Goal: Use online tool/utility: Utilize a website feature to perform a specific function

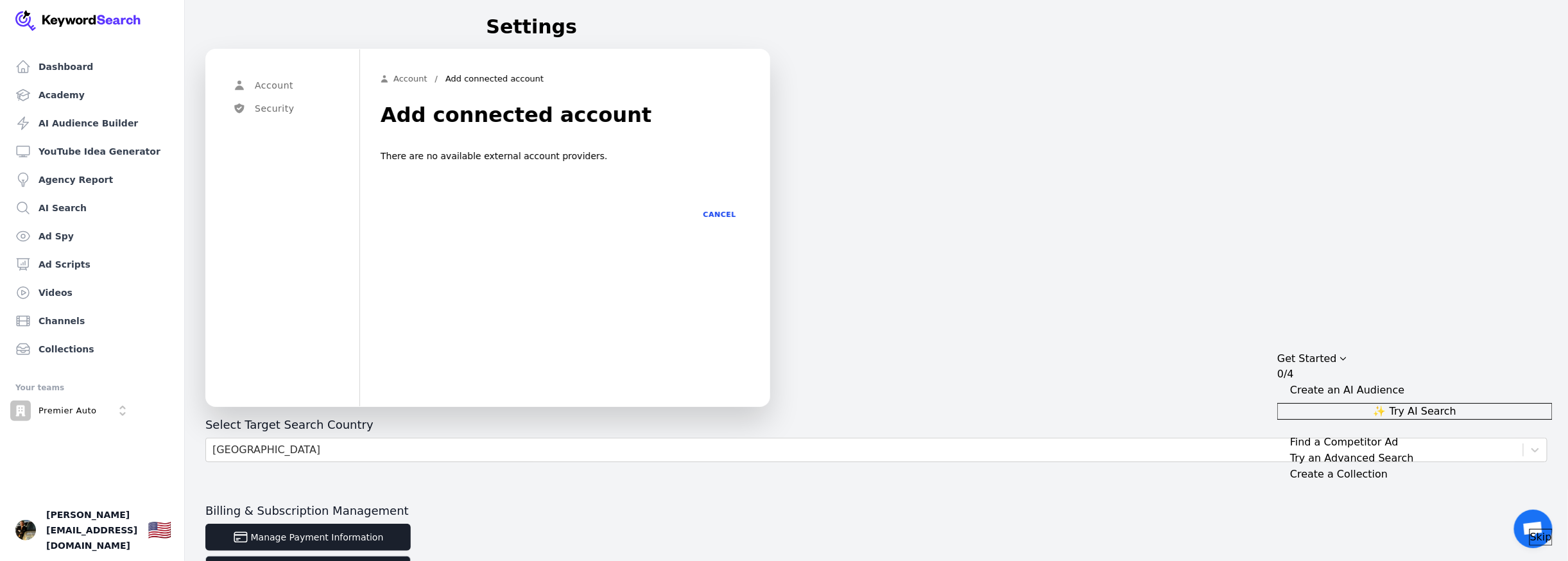
click at [1350, 439] on div "Find a Competitor Ad" at bounding box center [1344, 443] width 109 height 15
click at [1368, 383] on div "Create an AI Audience" at bounding box center [1347, 391] width 114 height 15
click at [1530, 533] on span "Skip" at bounding box center [1541, 537] width 22 height 15
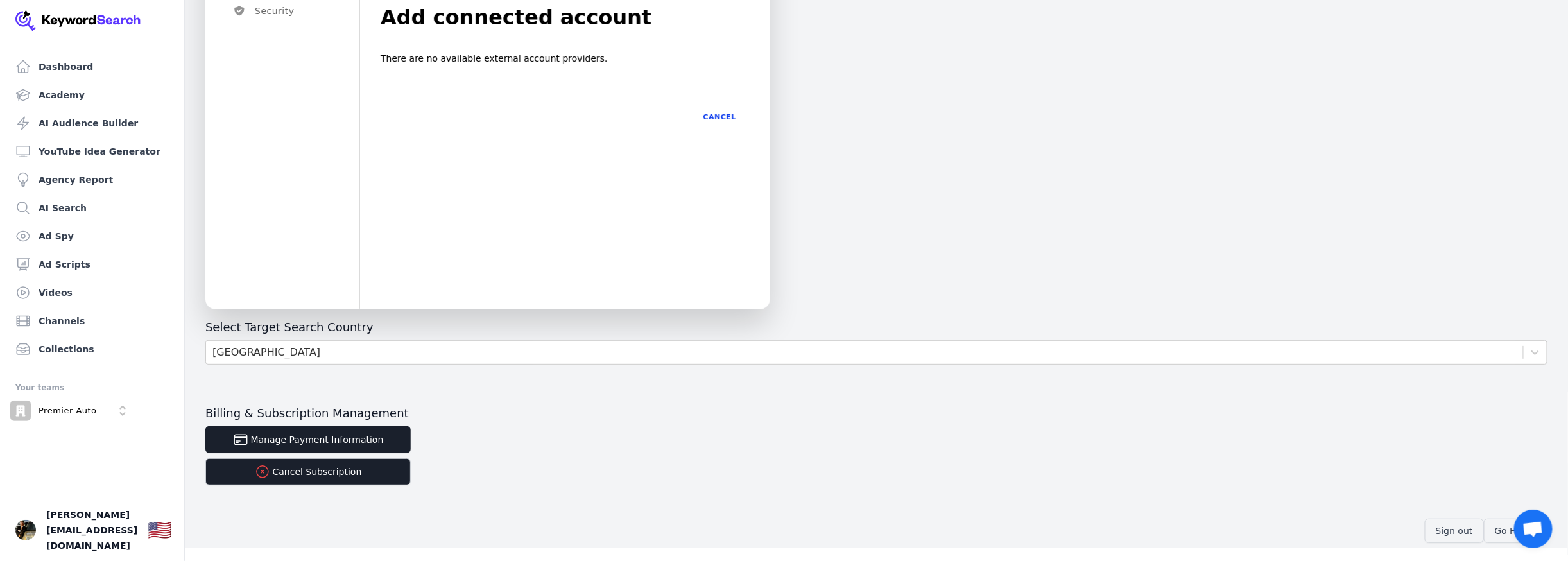
scroll to position [98, 0]
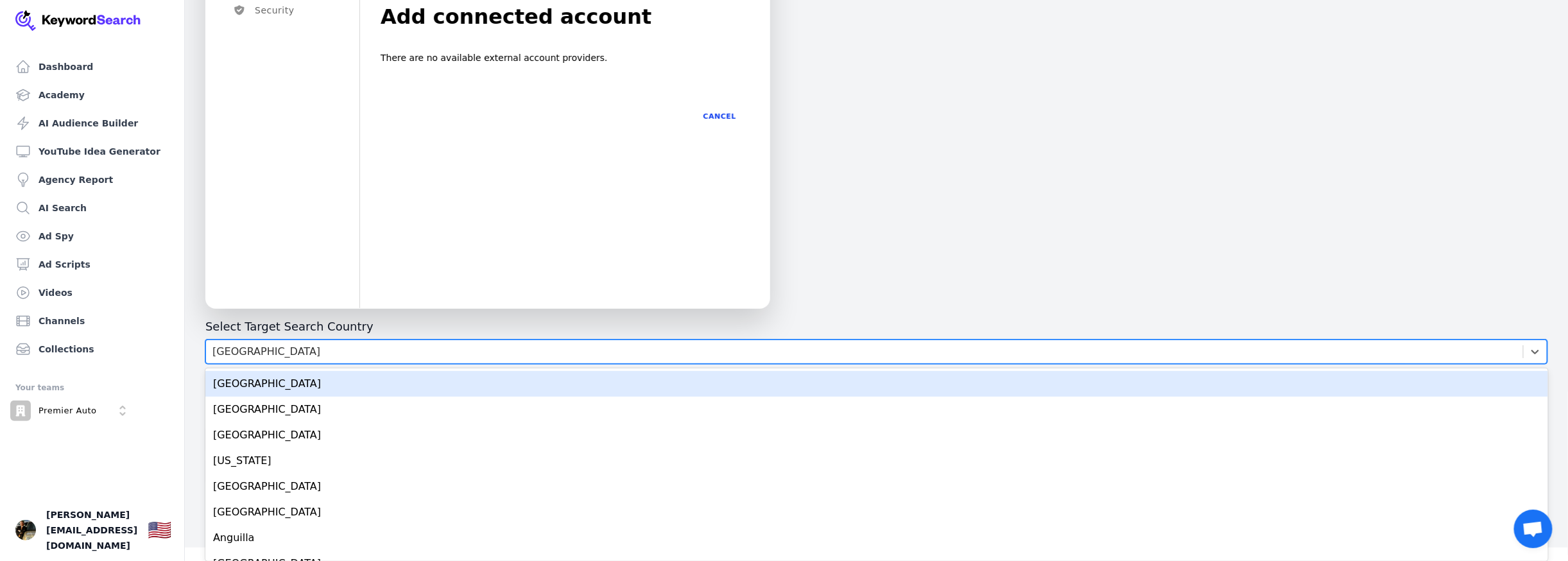
click at [430, 349] on div "[GEOGRAPHIC_DATA]" at bounding box center [864, 352] width 1317 height 23
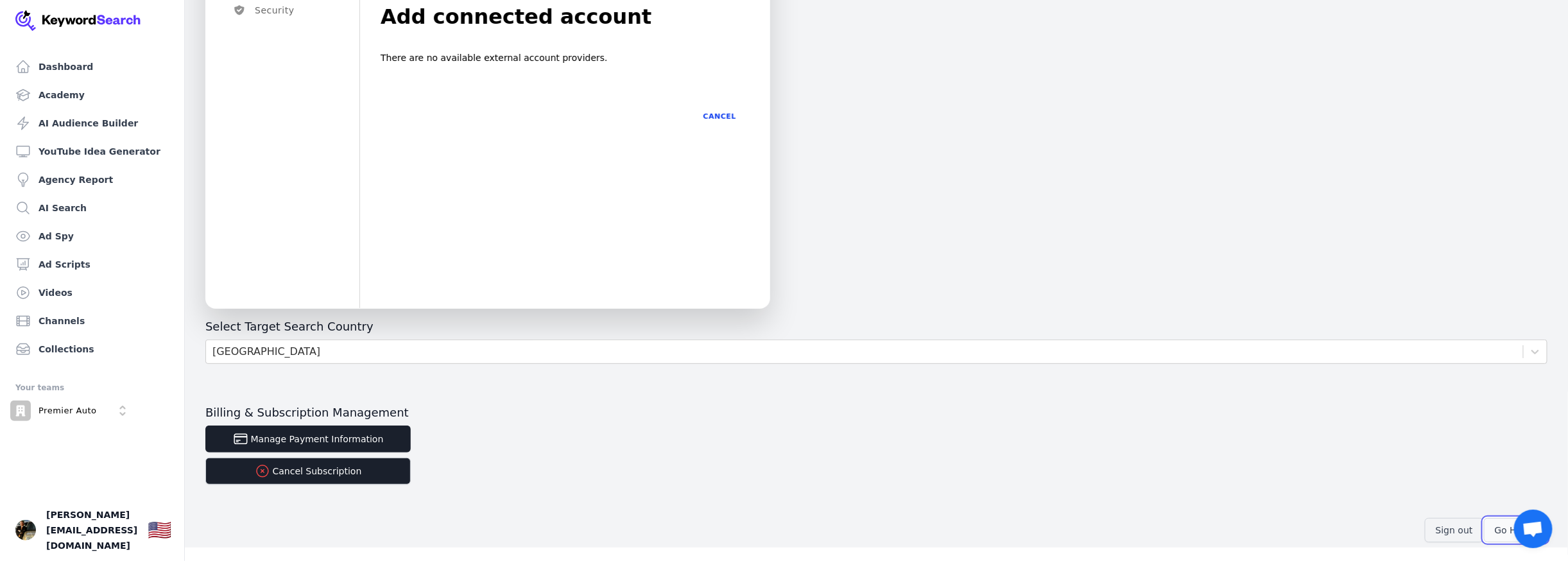
click at [1502, 532] on button "Go Home" at bounding box center [1515, 530] width 64 height 24
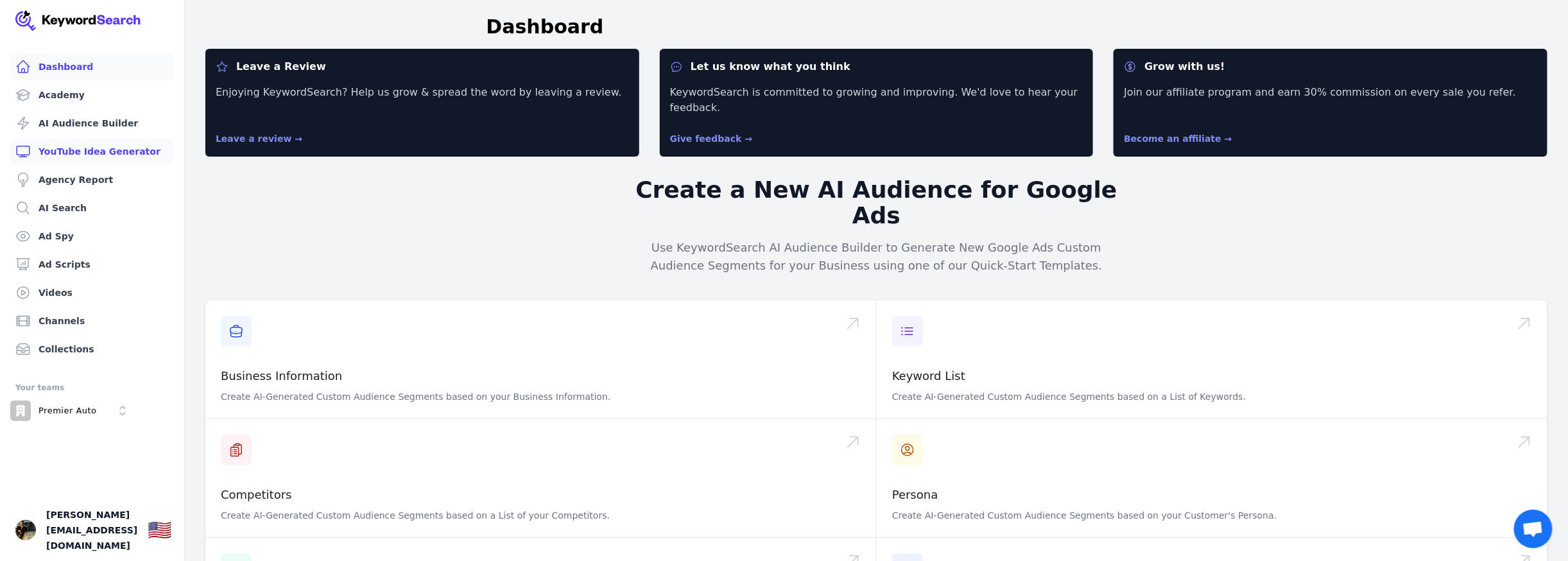
click at [70, 158] on link "YouTube Idea Generator" at bounding box center [92, 152] width 163 height 26
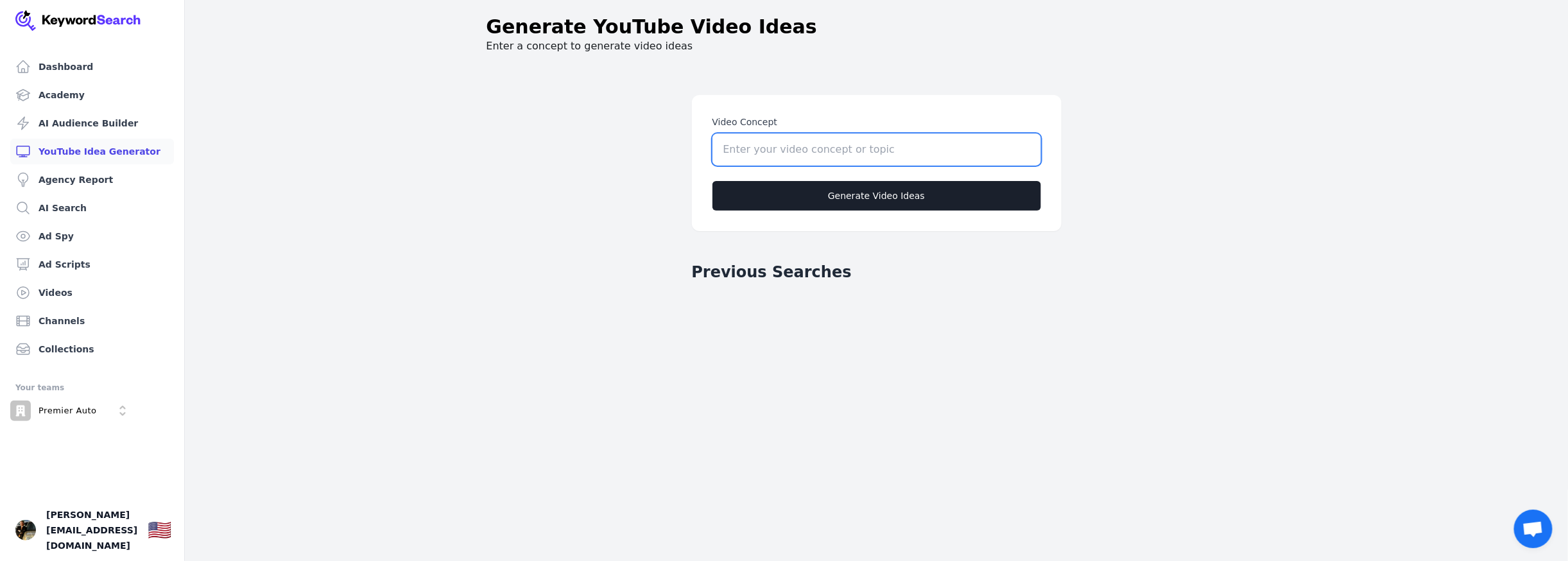
click at [770, 148] on input "Video Concept" at bounding box center [877, 150] width 329 height 32
paste input "Potenza Marketing, LLC"
type input "Potenza Marketing, LLC"
drag, startPoint x: 824, startPoint y: 138, endPoint x: 632, endPoint y: 143, distance: 192.1
click at [637, 142] on main "Video Concept Potenza Marketing, LLC Generate Video Ideas Previous Searches" at bounding box center [877, 345] width 657 height 561
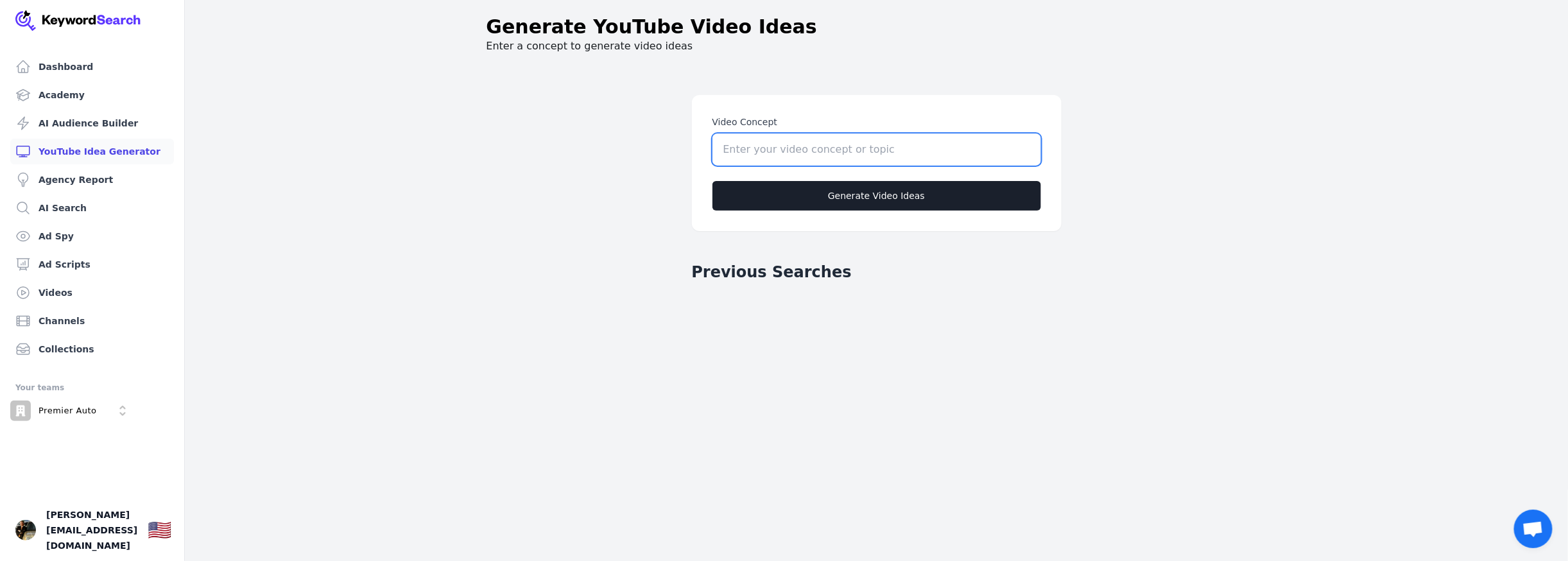
click at [770, 147] on input "Video Concept" at bounding box center [877, 150] width 329 height 32
type input "The 15-Minute Fix” Concept: Show fast, simple maintenance checks you do for fre…"
click at [812, 198] on button "Generate Video Ideas" at bounding box center [877, 196] width 329 height 30
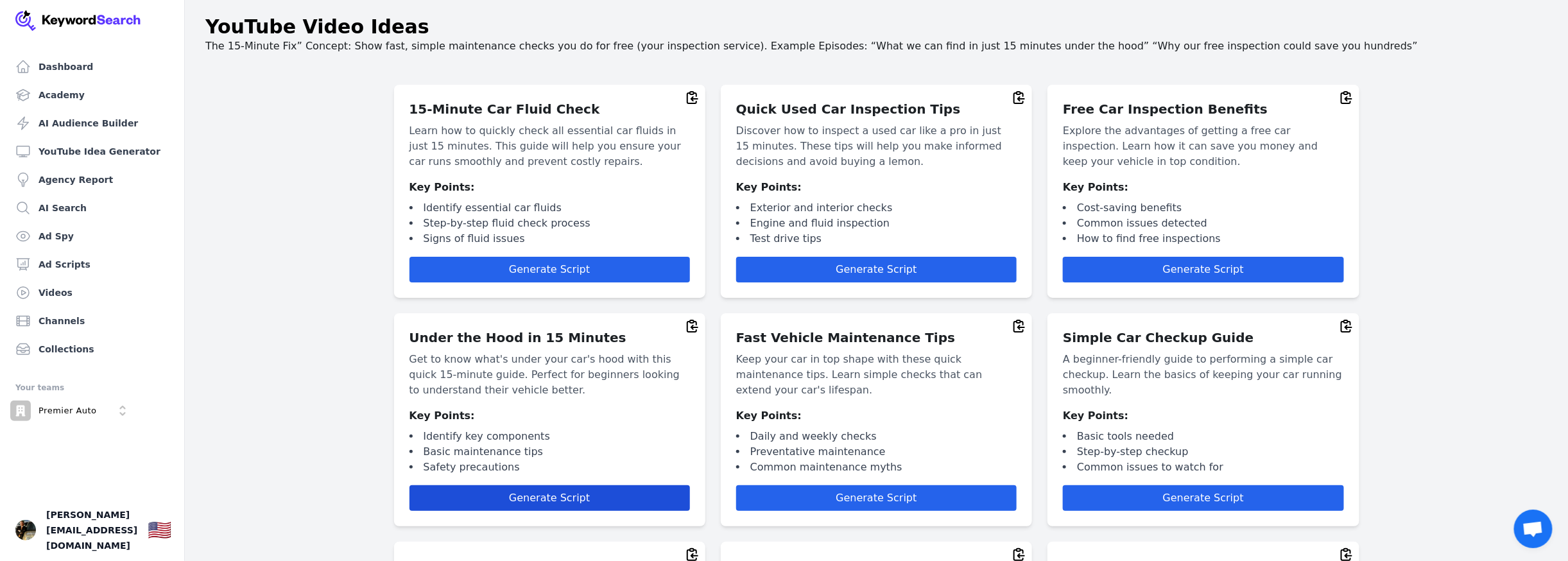
click at [571, 495] on span "Generate Script" at bounding box center [549, 497] width 81 height 12
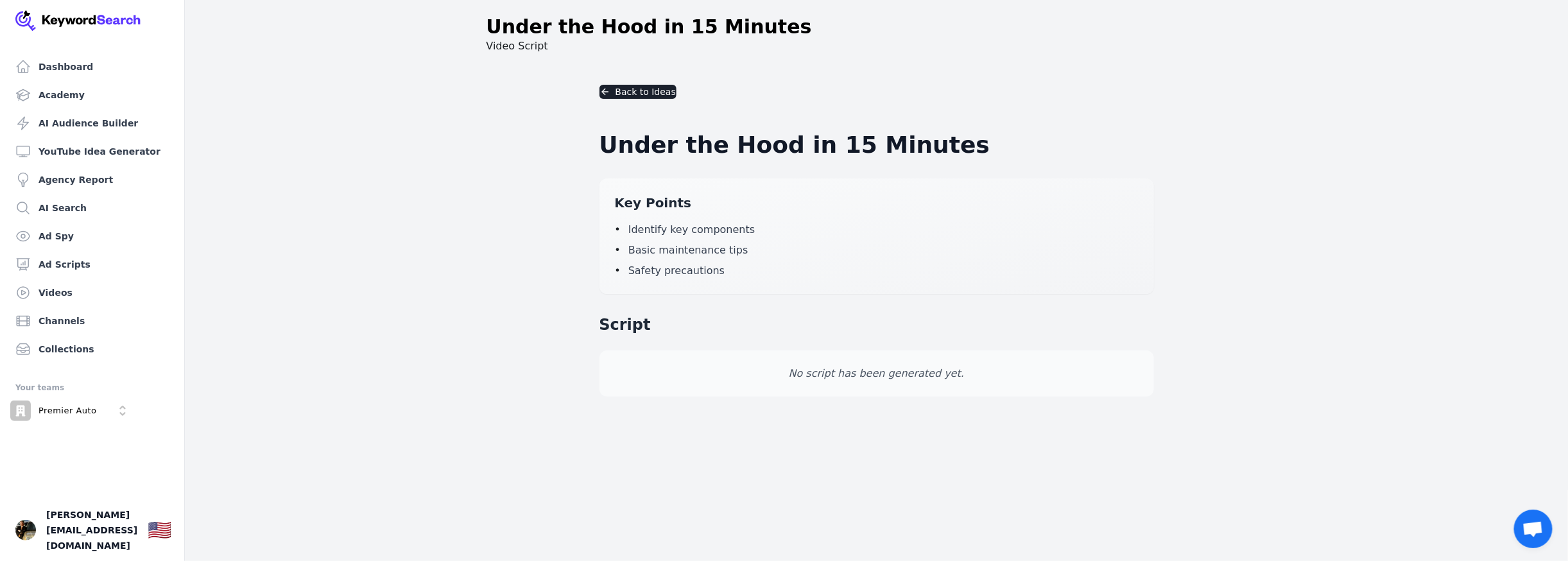
click at [862, 371] on p "No script has been generated yet." at bounding box center [877, 374] width 524 height 15
click at [626, 322] on h2 "Script" at bounding box center [877, 325] width 554 height 21
click at [900, 403] on div "Back to Ideas Under the Hood in 15 Minutes Key Points • Identify key components…" at bounding box center [877, 241] width 575 height 353
click at [697, 22] on h1 "Under the Hood in 15 Minutes" at bounding box center [649, 27] width 325 height 23
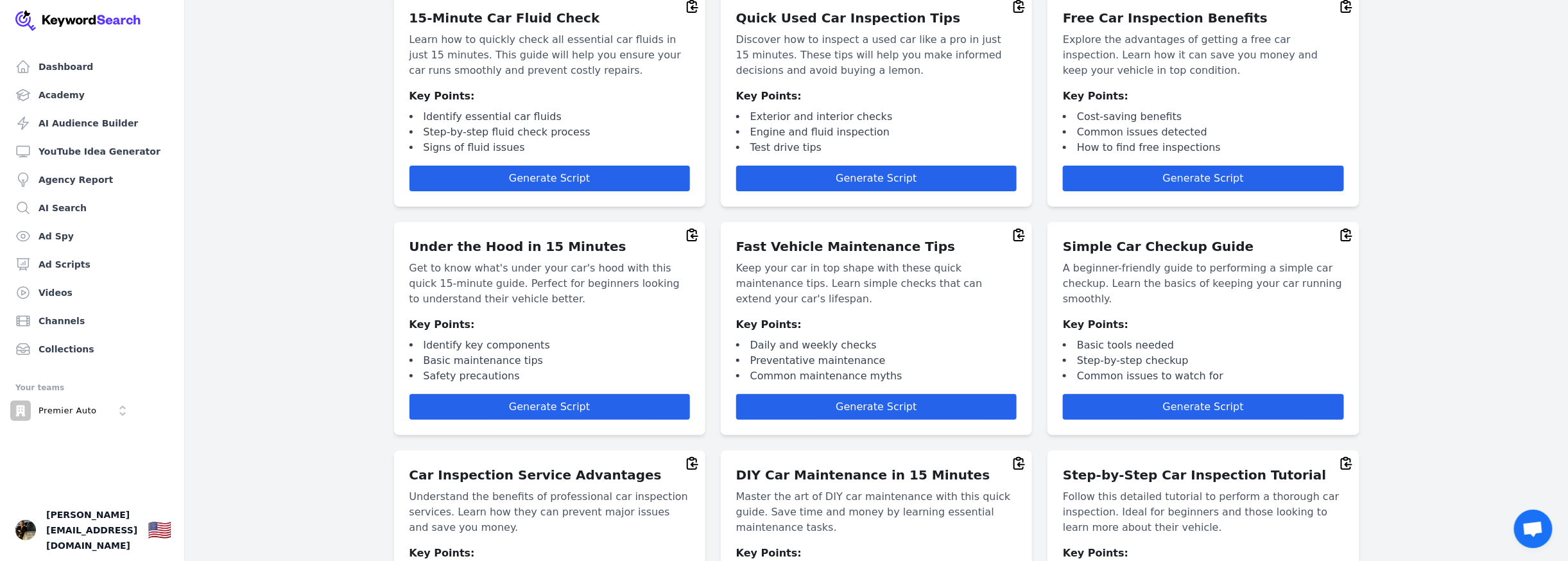
scroll to position [64, 0]
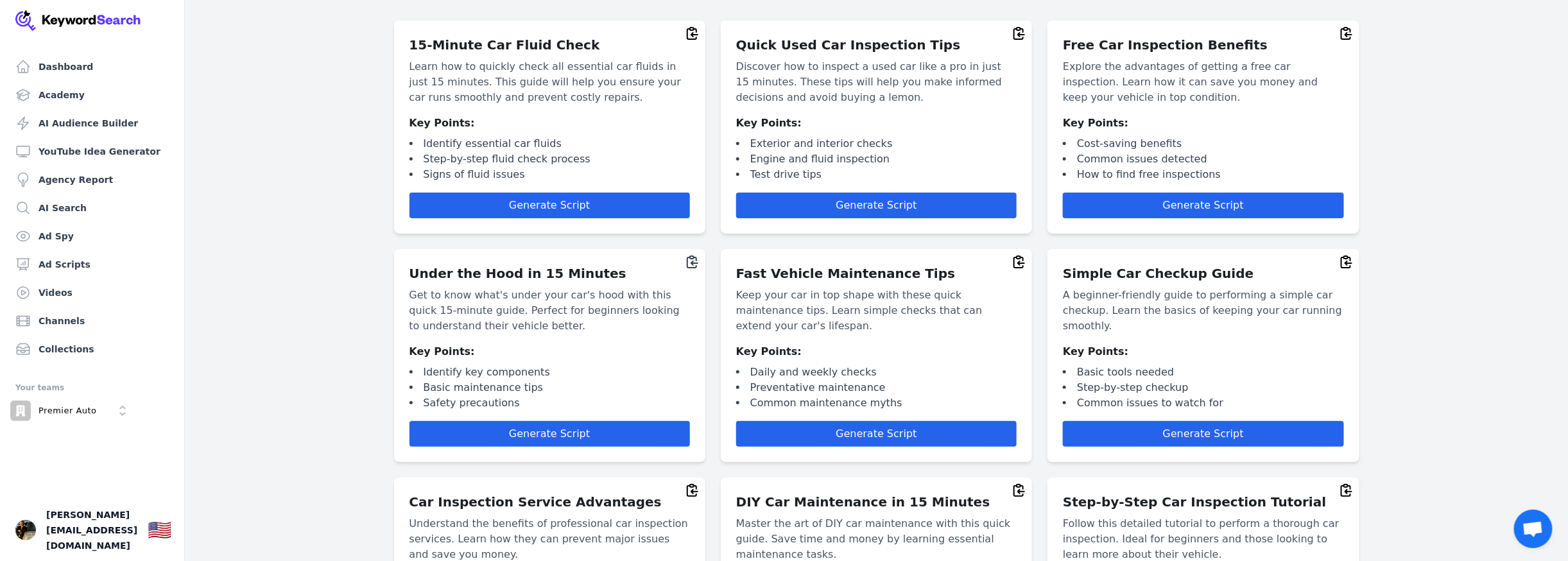
click at [695, 264] on icon at bounding box center [693, 262] width 15 height 15
click at [534, 434] on span "Generate Script" at bounding box center [549, 434] width 81 height 12
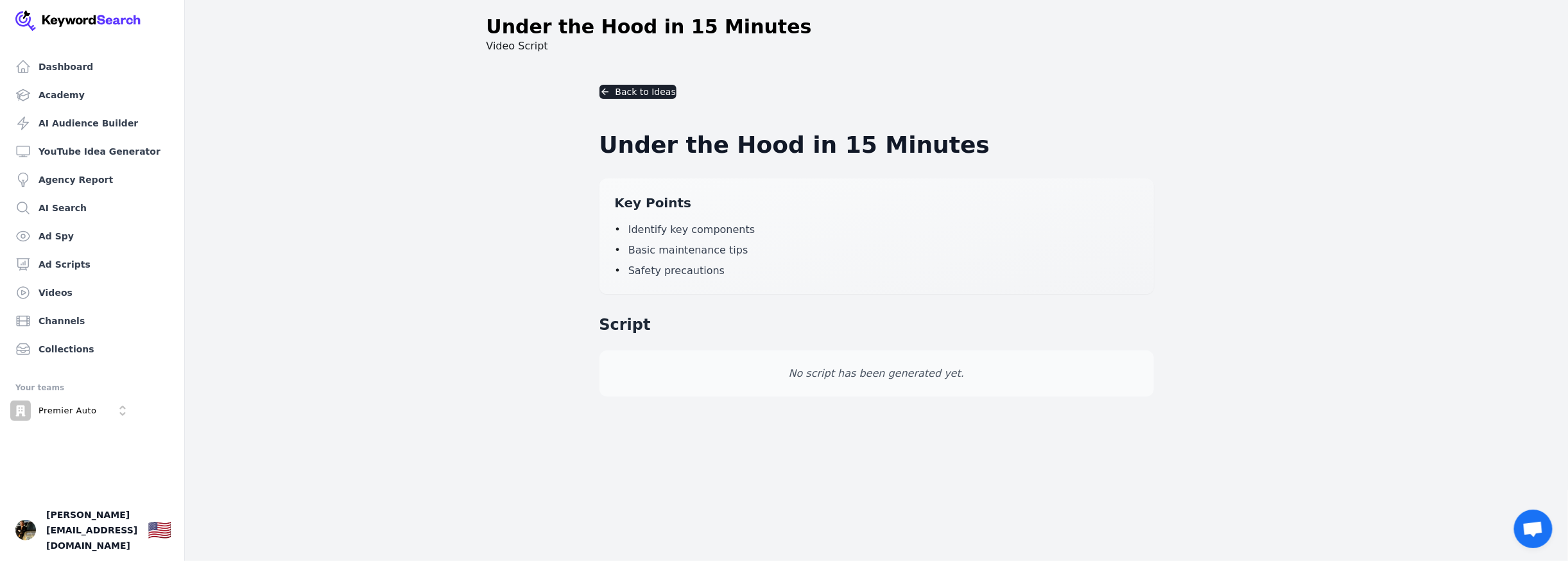
click at [873, 368] on p "No script has been generated yet." at bounding box center [877, 374] width 524 height 15
